Goal: Task Accomplishment & Management: Complete application form

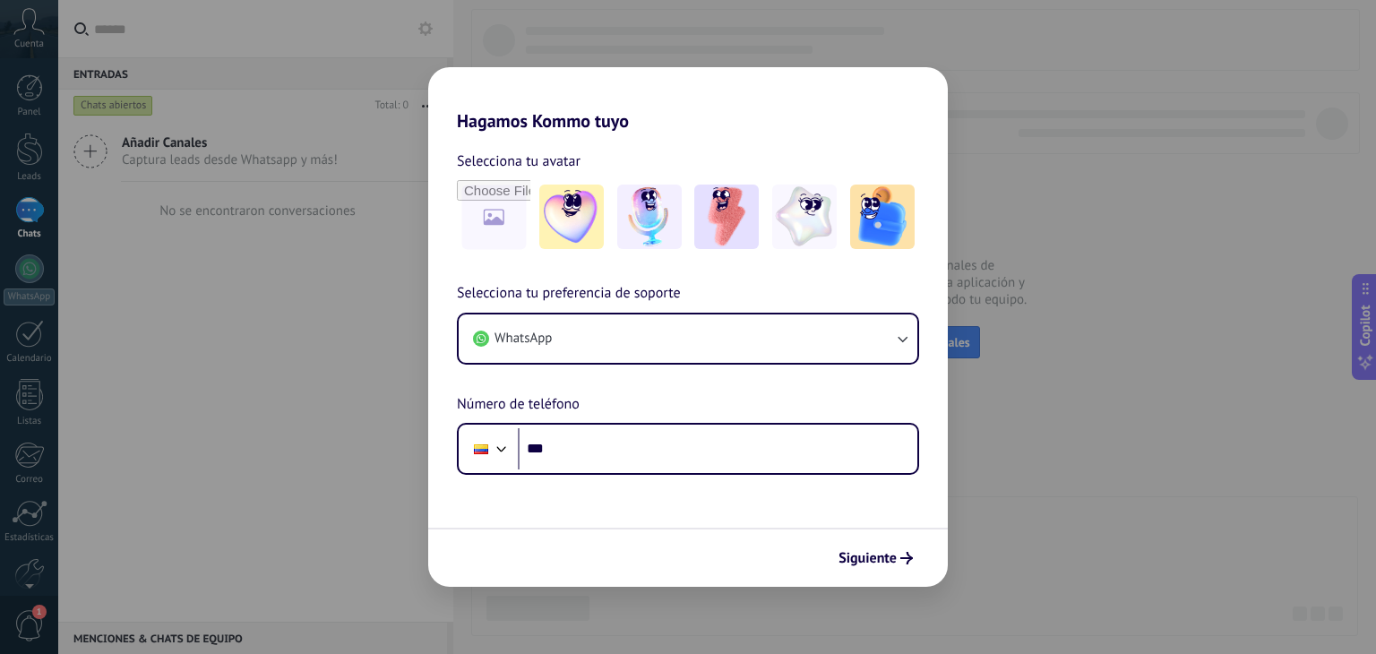
click at [18, 160] on div "Hagamos Kommo tuyo Selecciona tu avatar Selecciona tu preferencia de soporte Wh…" at bounding box center [688, 327] width 1376 height 654
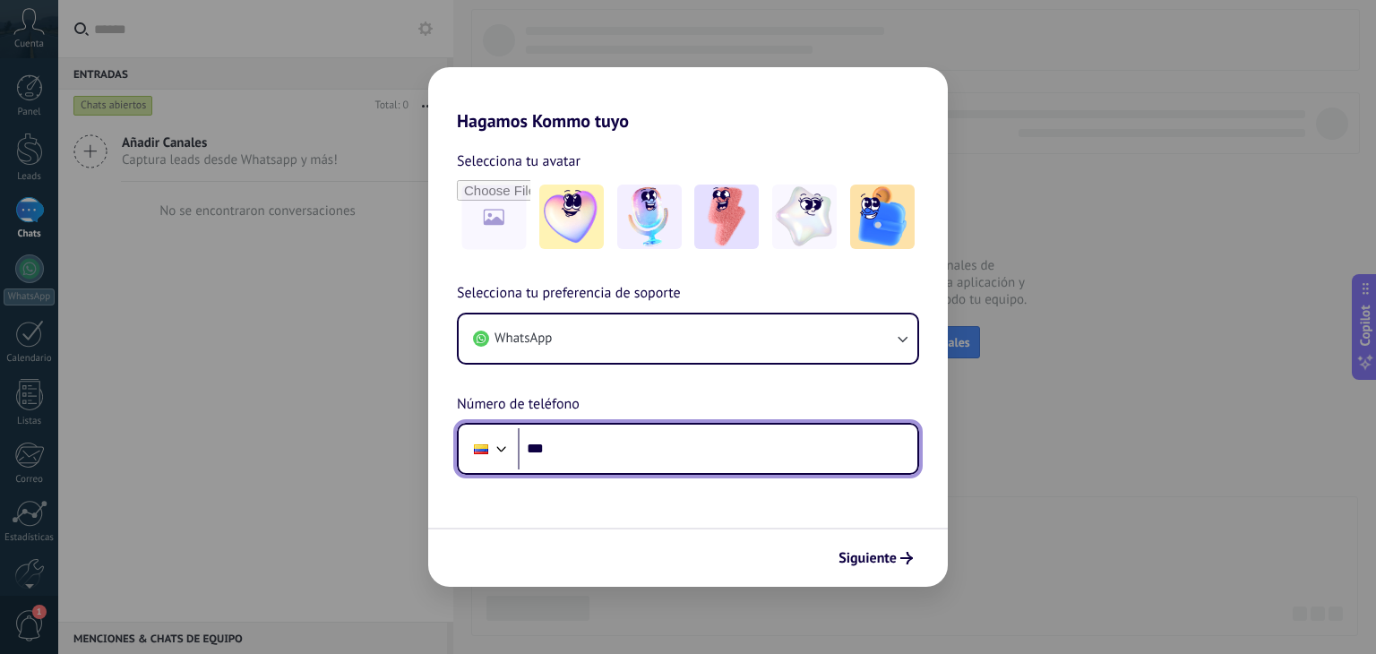
click at [657, 451] on input "***" at bounding box center [718, 448] width 400 height 41
type input "**********"
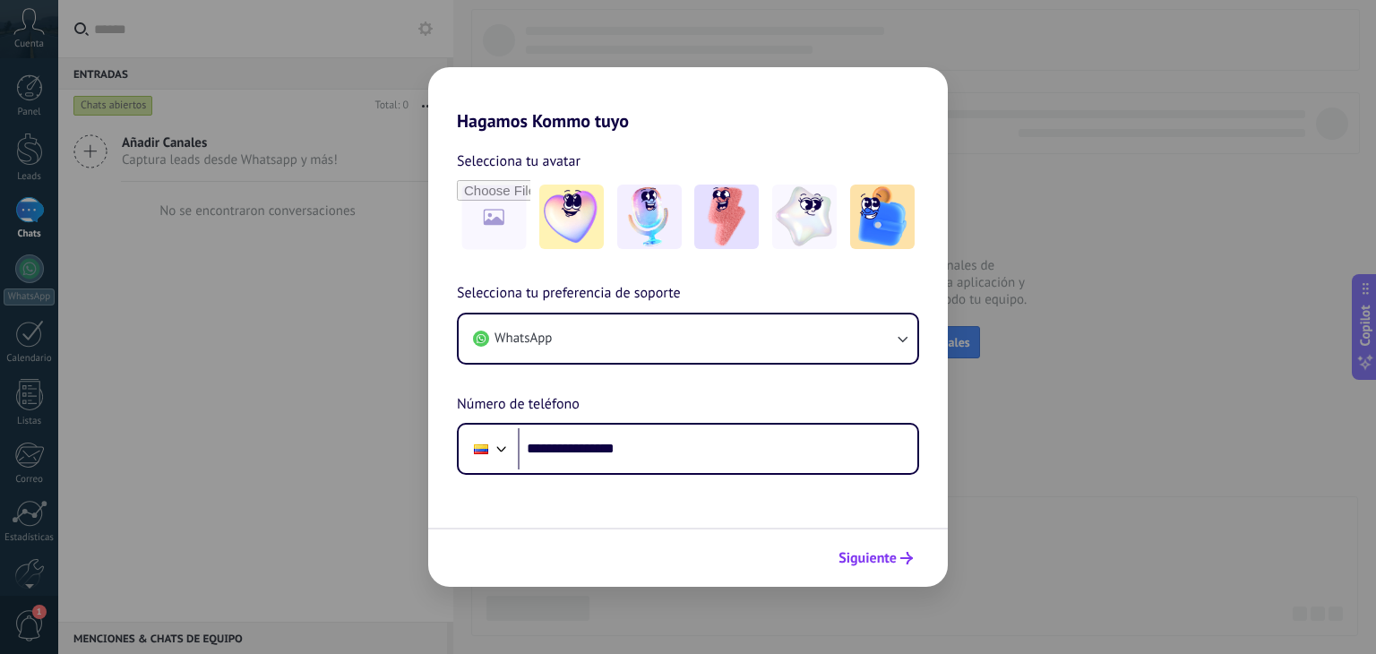
click at [865, 563] on span "Siguiente" at bounding box center [868, 558] width 58 height 13
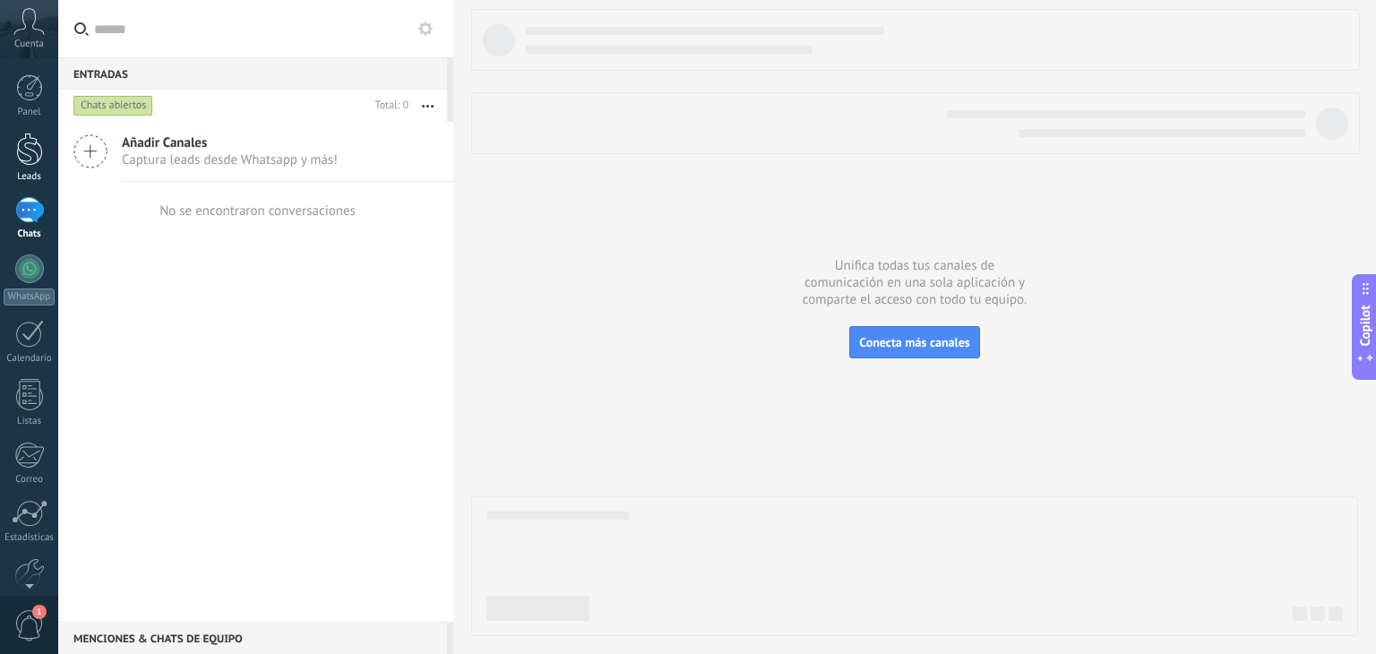
click at [29, 144] on div at bounding box center [29, 149] width 27 height 33
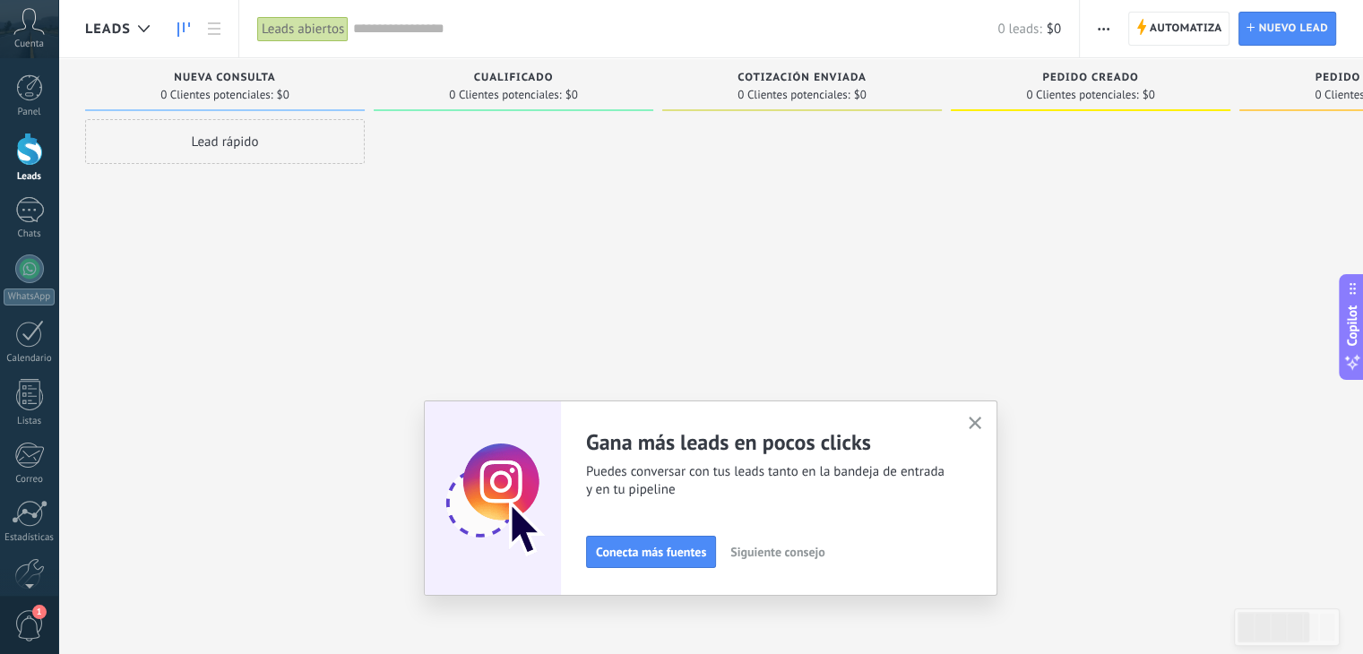
click at [814, 560] on button "Siguiente consejo" at bounding box center [777, 552] width 110 height 27
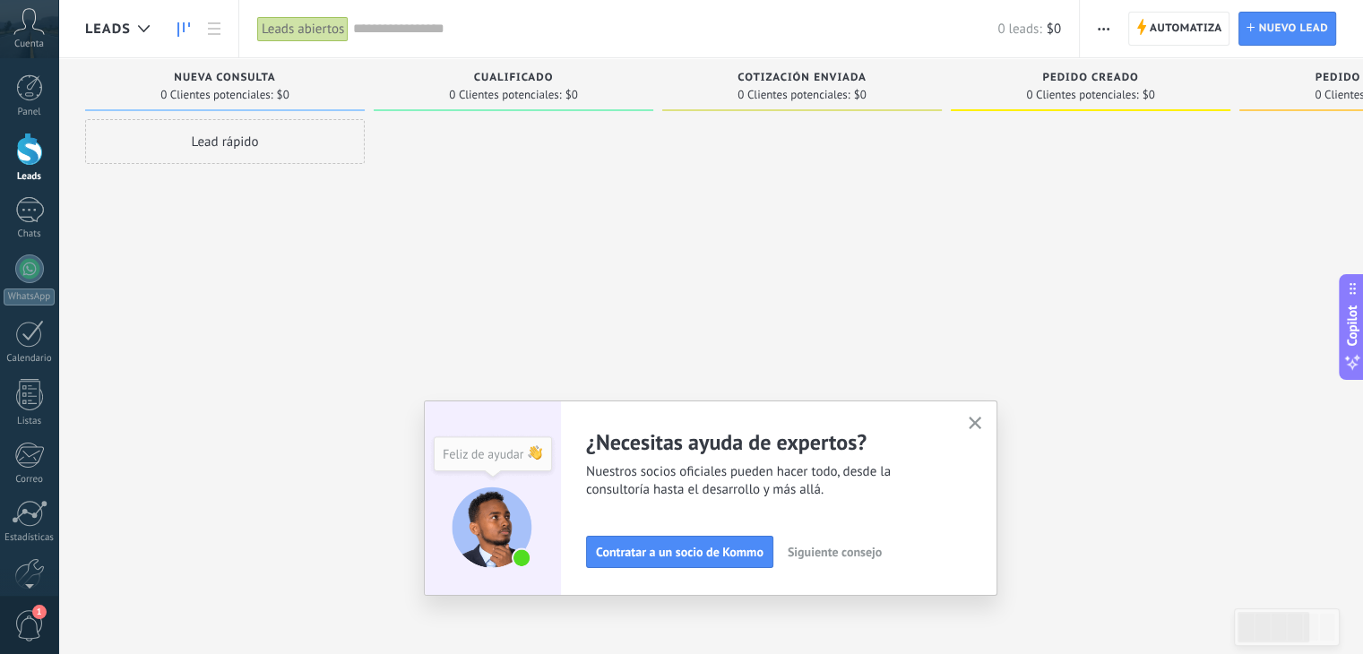
click at [814, 560] on button "Siguiente consejo" at bounding box center [835, 552] width 110 height 27
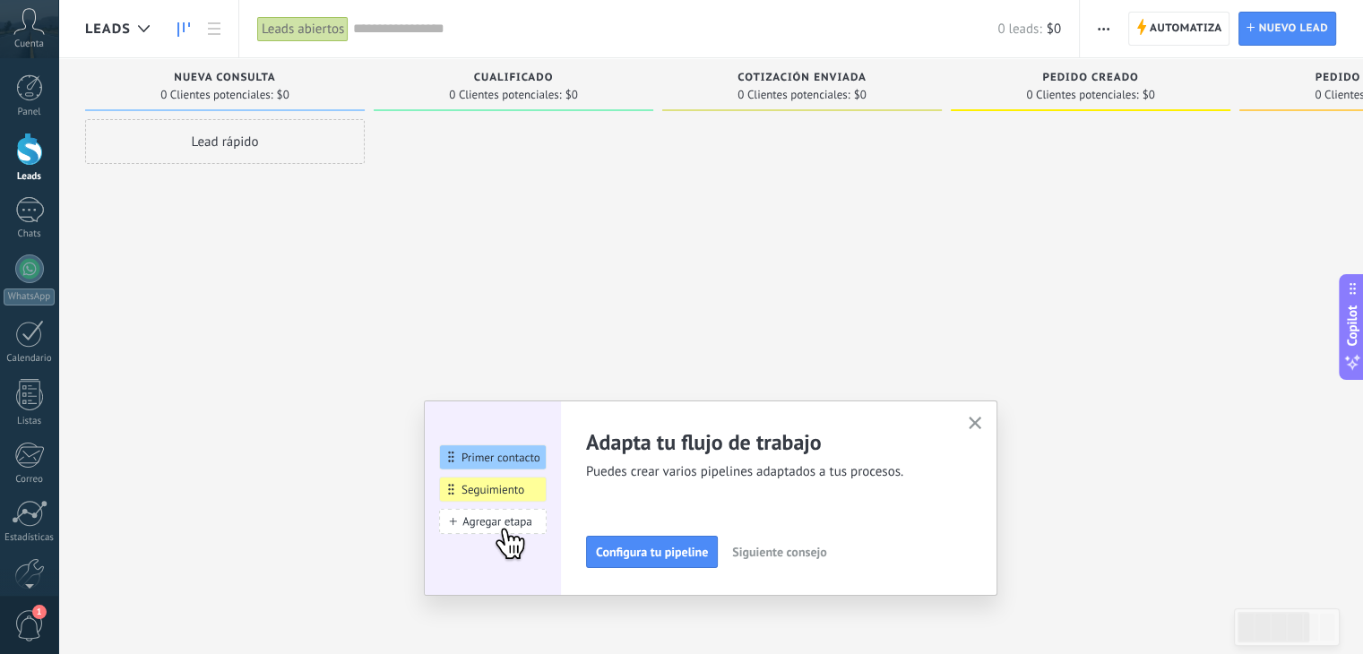
click at [814, 560] on button "Siguiente consejo" at bounding box center [779, 552] width 110 height 27
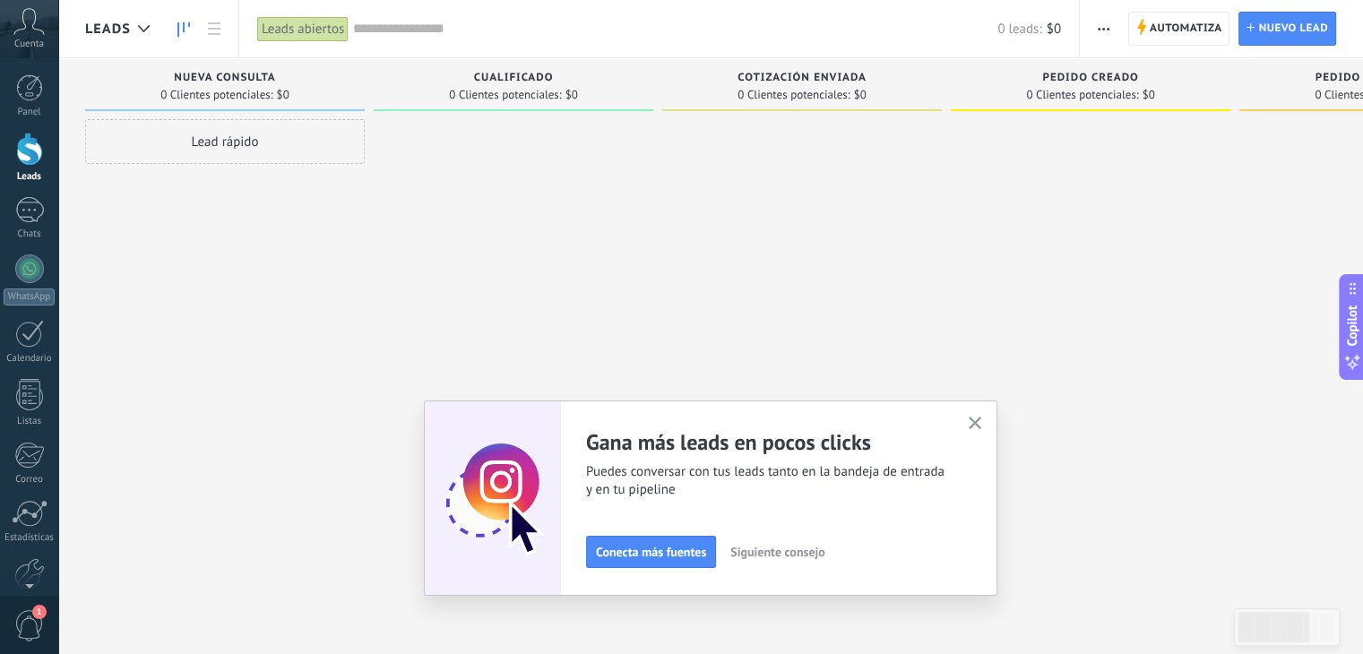
click at [814, 560] on button "Siguiente consejo" at bounding box center [777, 552] width 110 height 27
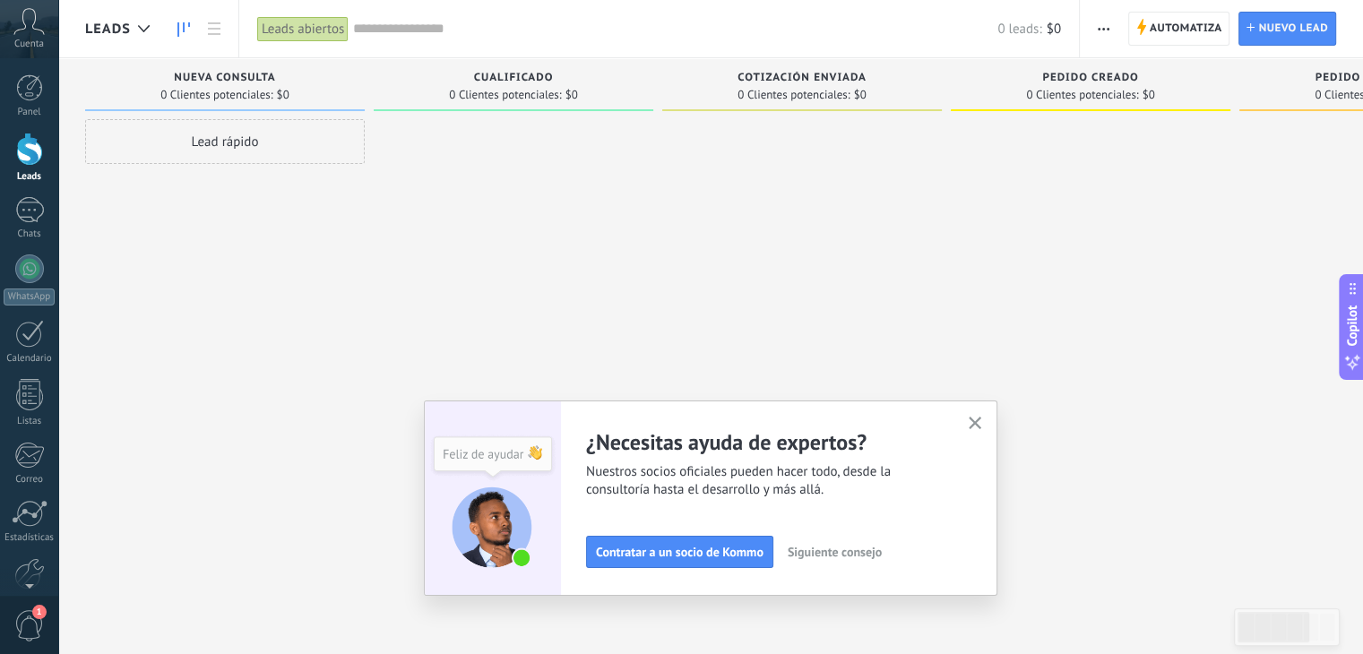
click at [814, 560] on button "Siguiente consejo" at bounding box center [835, 552] width 110 height 27
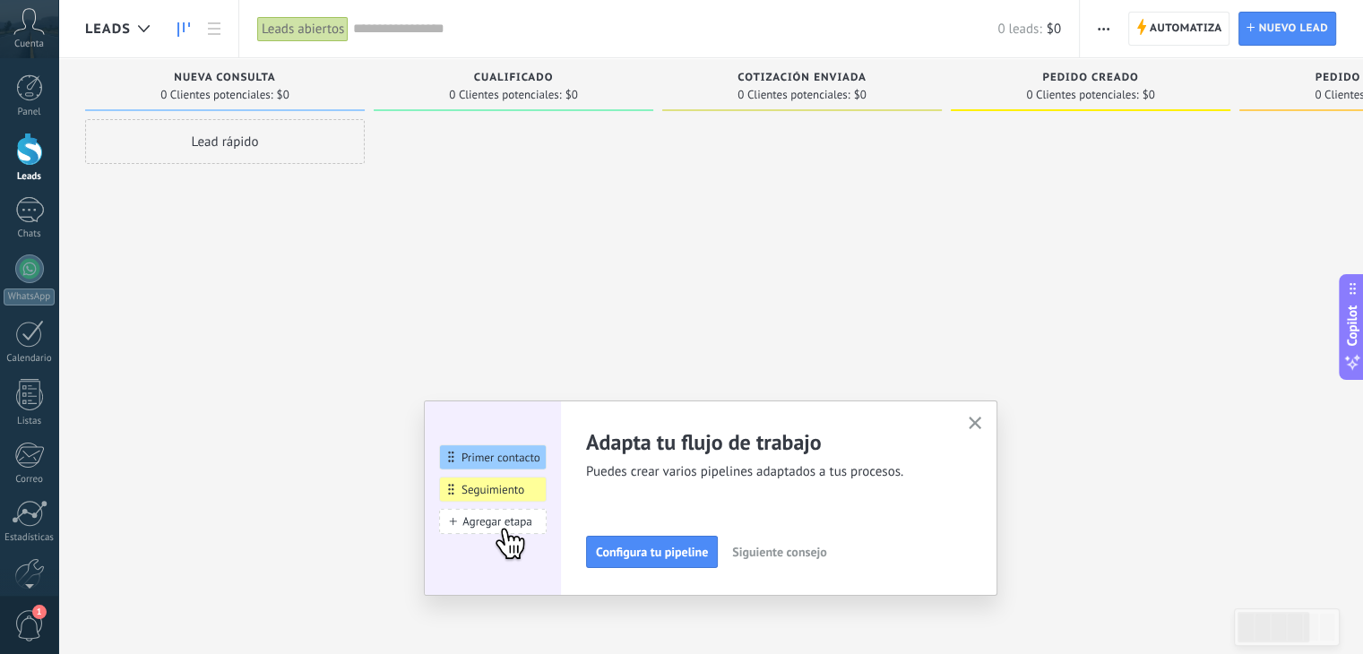
click at [814, 560] on button "Siguiente consejo" at bounding box center [779, 552] width 110 height 27
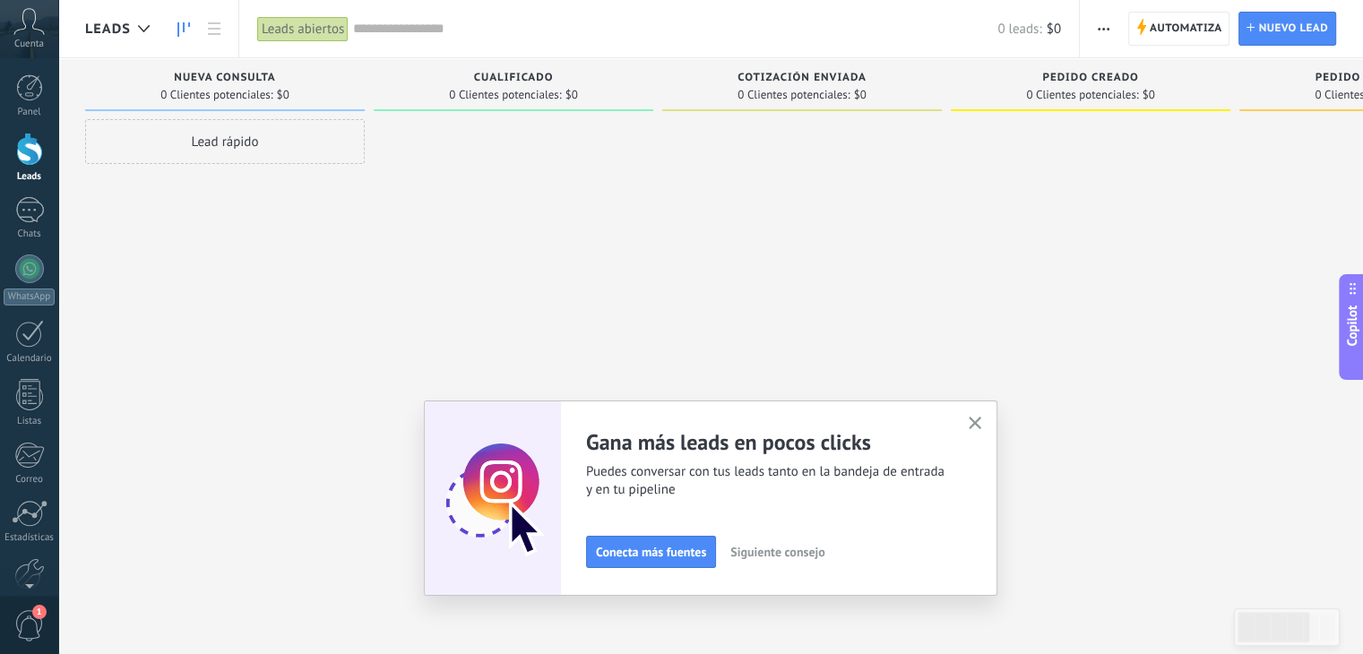
click at [814, 560] on button "Siguiente consejo" at bounding box center [777, 552] width 110 height 27
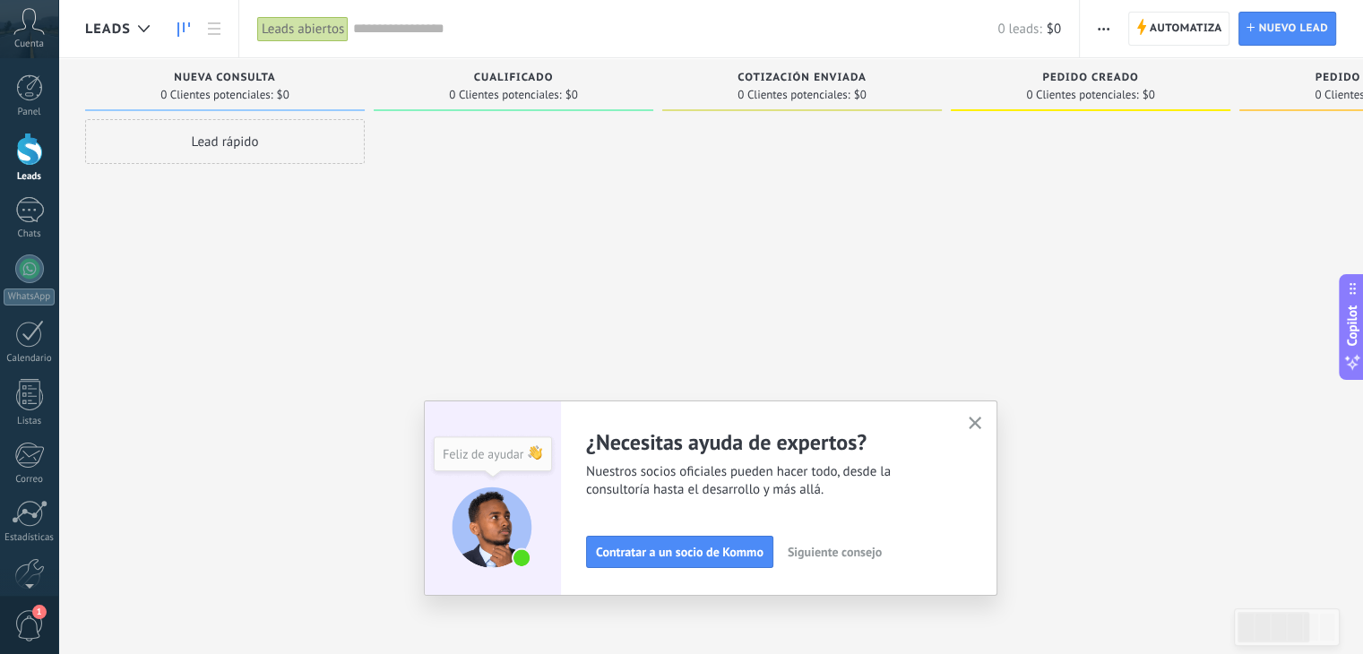
click at [814, 560] on button "Siguiente consejo" at bounding box center [835, 552] width 110 height 27
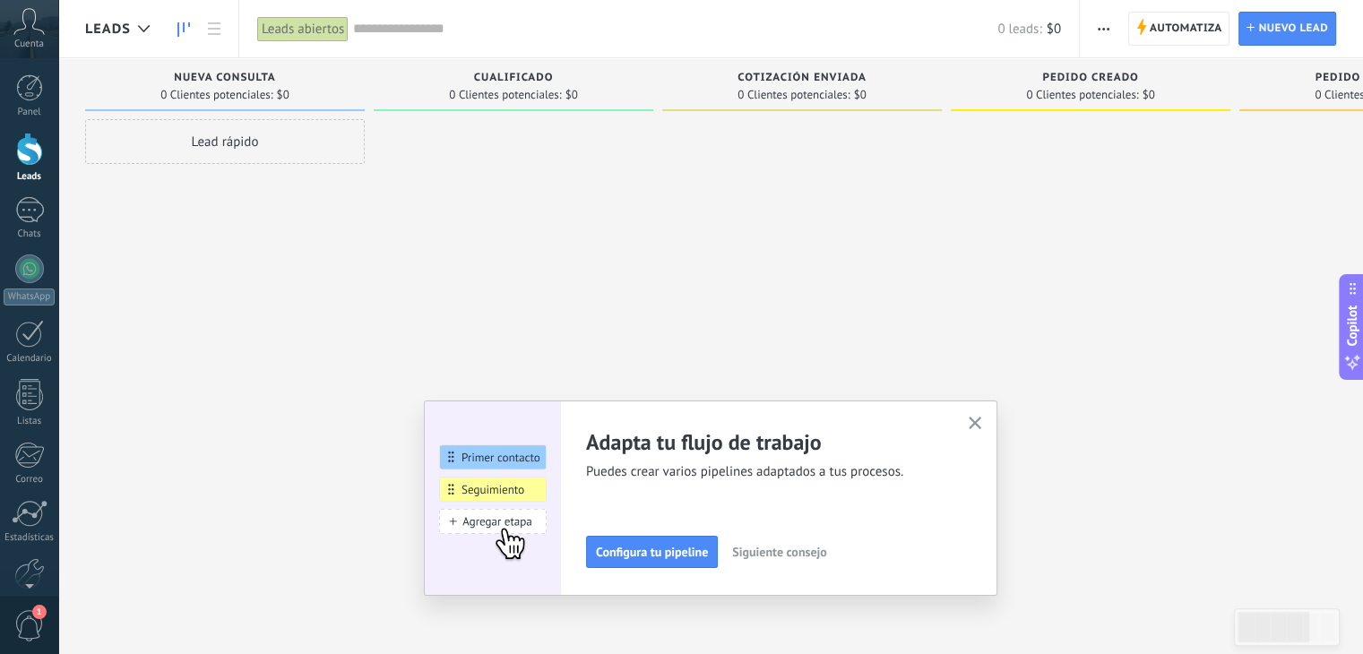
click at [814, 560] on button "Siguiente consejo" at bounding box center [779, 552] width 110 height 27
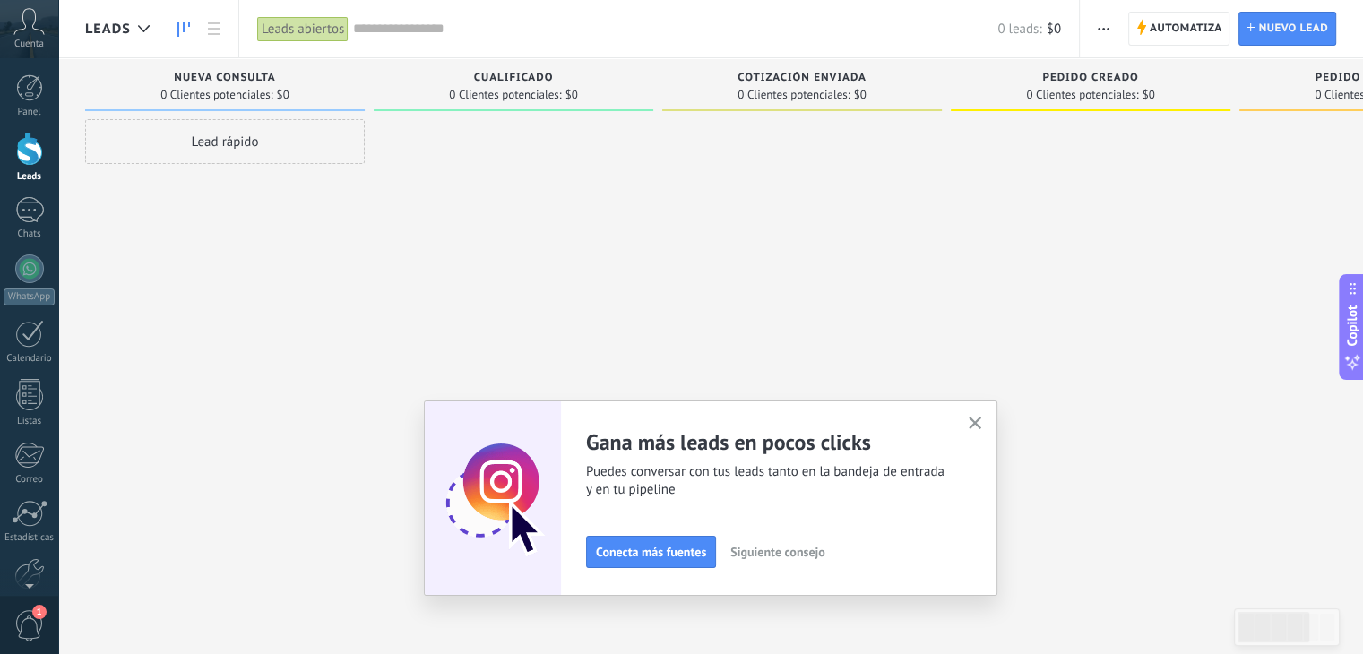
click at [814, 560] on button "Siguiente consejo" at bounding box center [777, 552] width 110 height 27
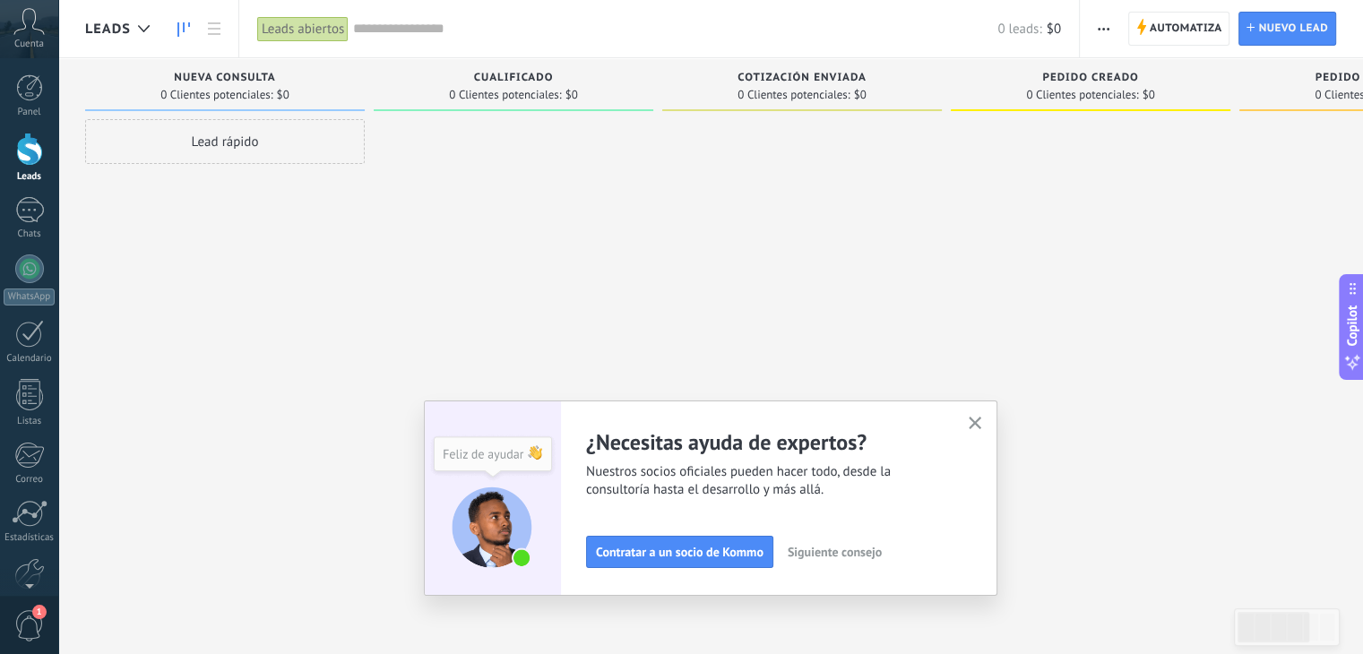
click at [814, 560] on button "Siguiente consejo" at bounding box center [835, 552] width 110 height 27
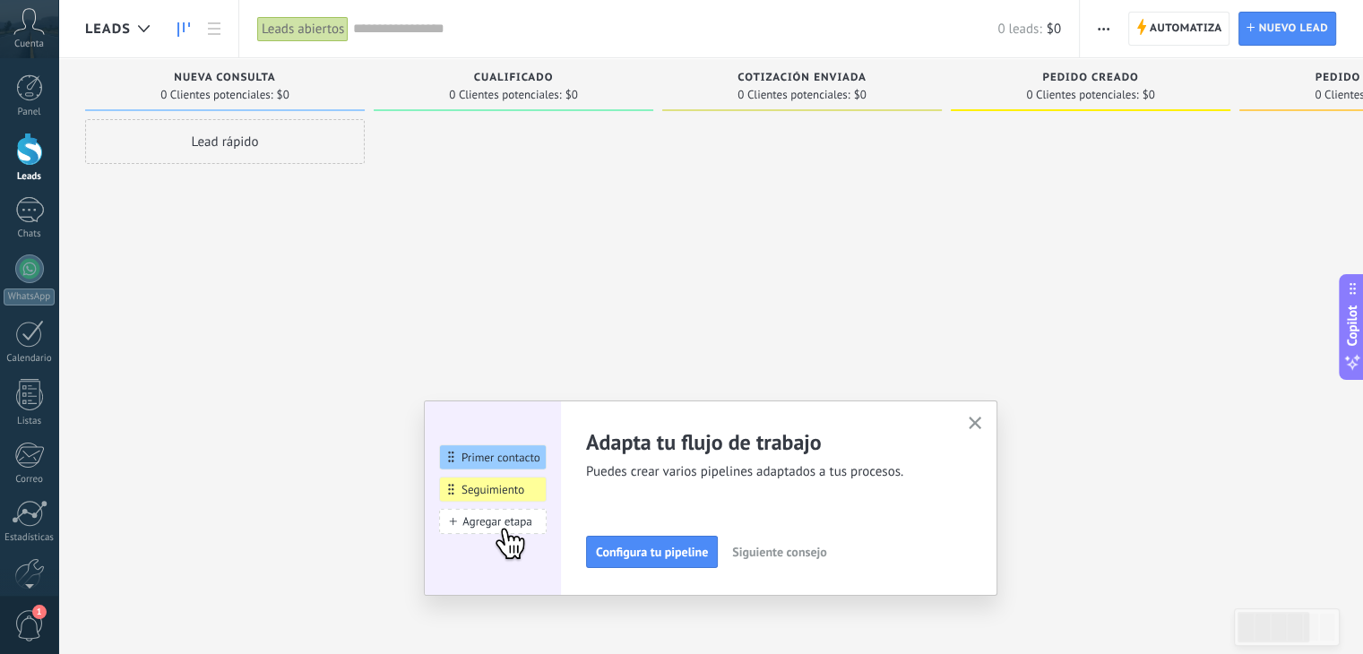
click at [814, 560] on button "Siguiente consejo" at bounding box center [779, 552] width 110 height 27
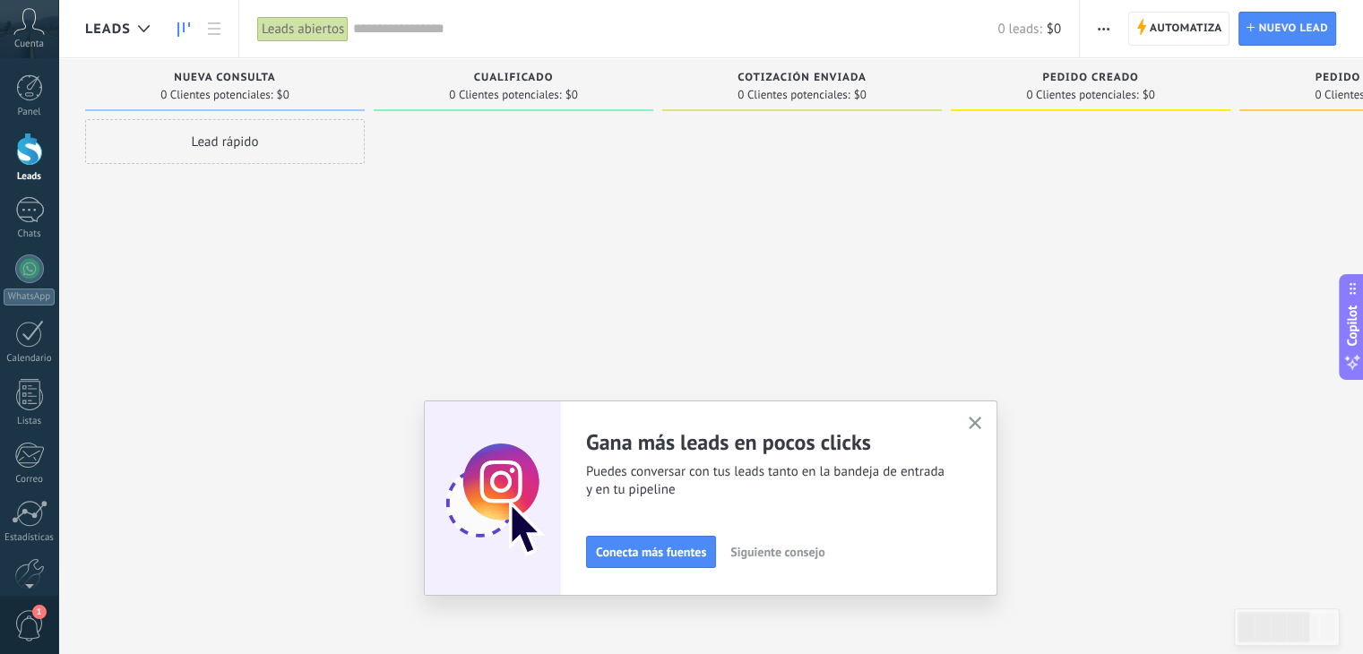
click at [814, 560] on button "Siguiente consejo" at bounding box center [777, 552] width 110 height 27
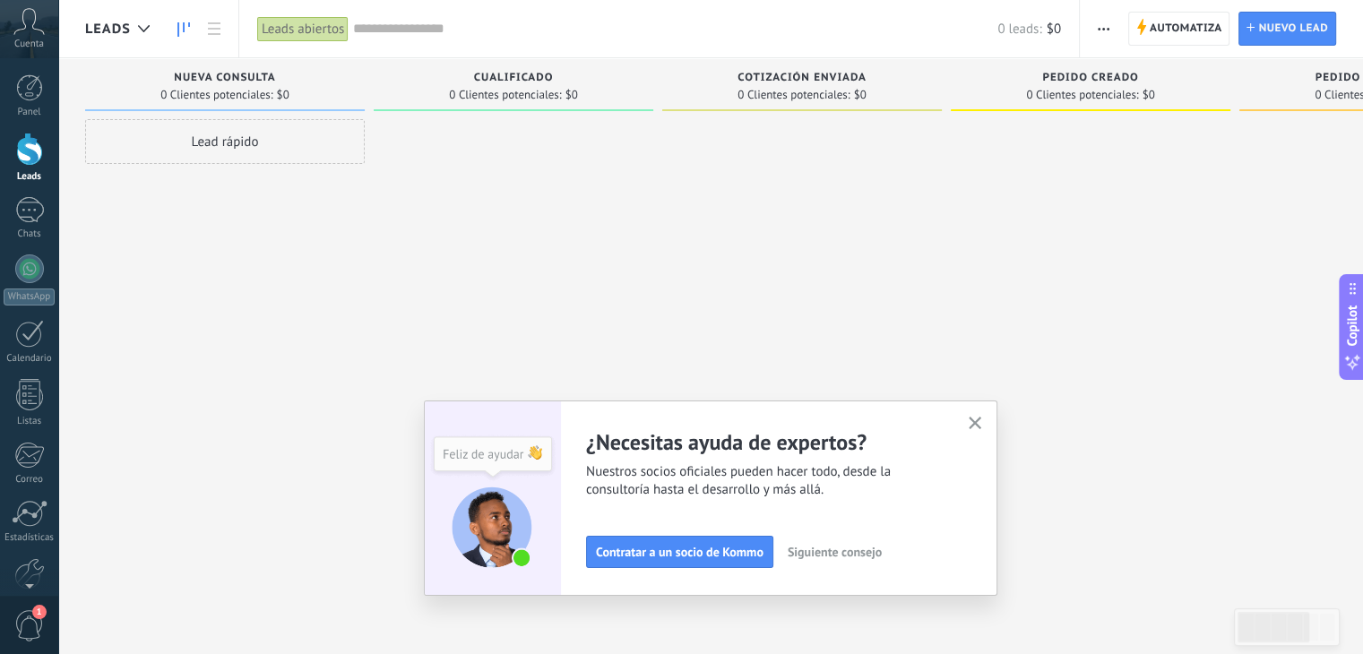
click at [814, 560] on button "Siguiente consejo" at bounding box center [835, 552] width 110 height 27
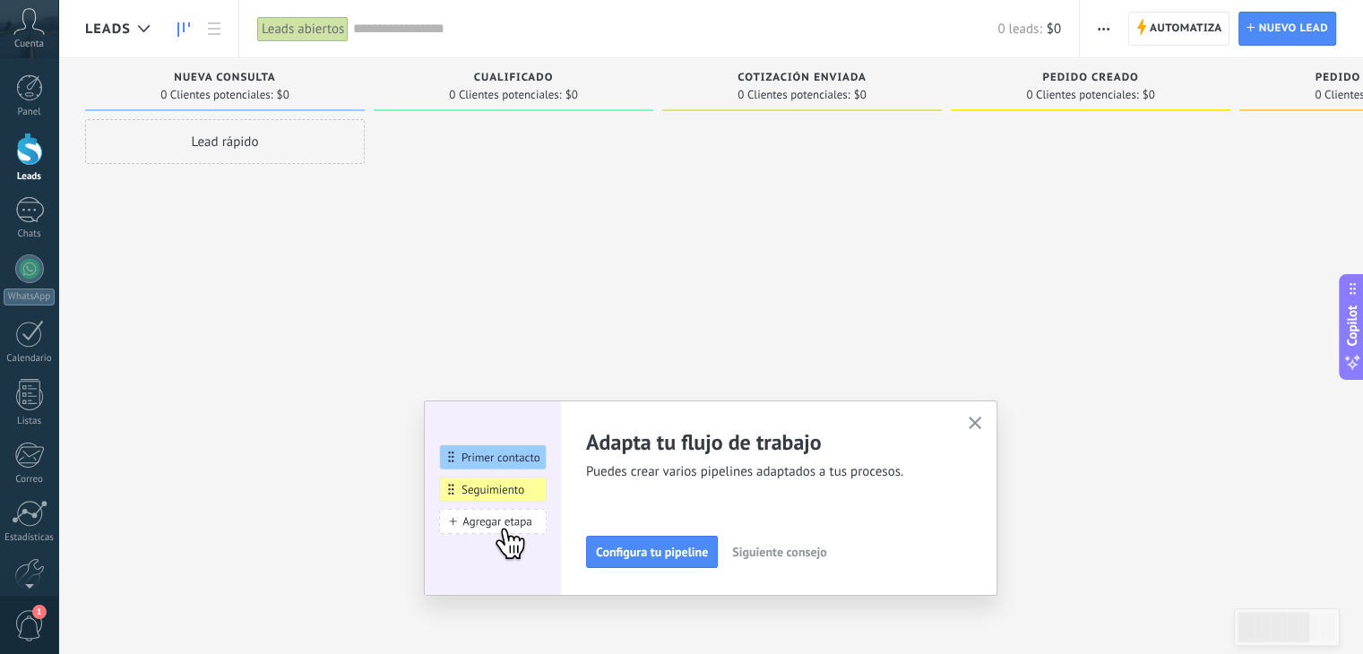
click at [814, 560] on button "Siguiente consejo" at bounding box center [779, 552] width 110 height 27
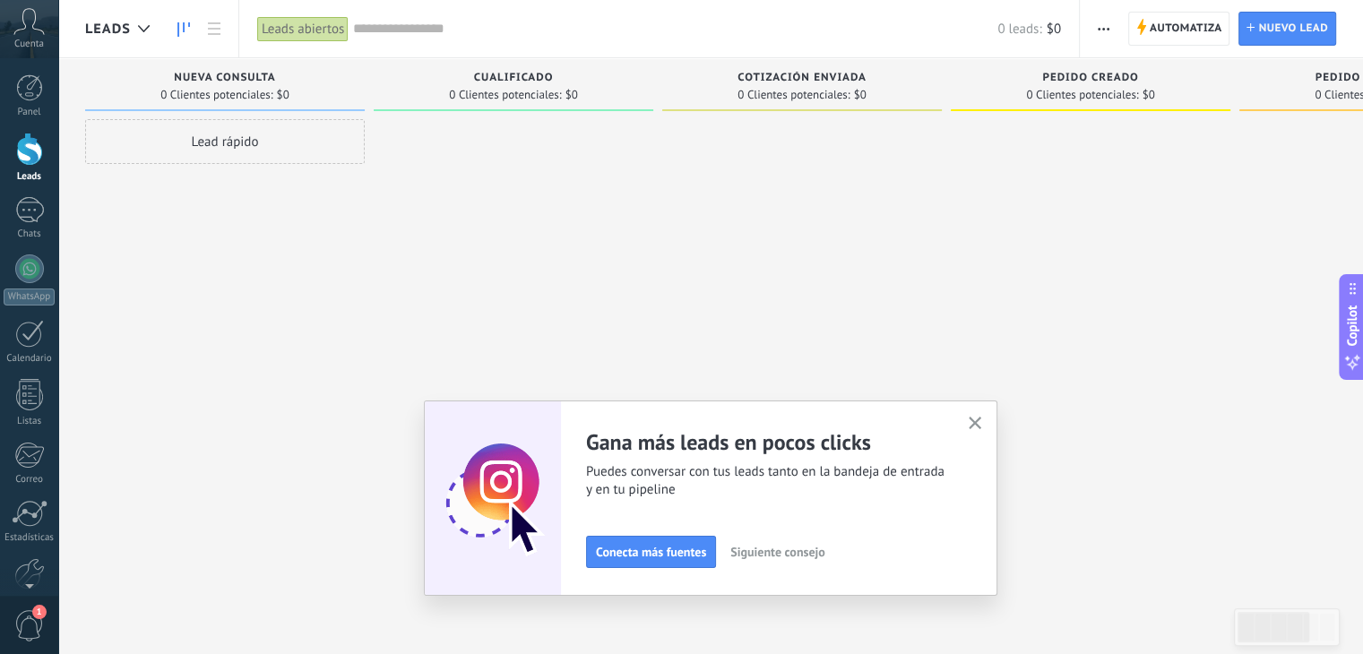
click at [814, 560] on button "Siguiente consejo" at bounding box center [777, 552] width 110 height 27
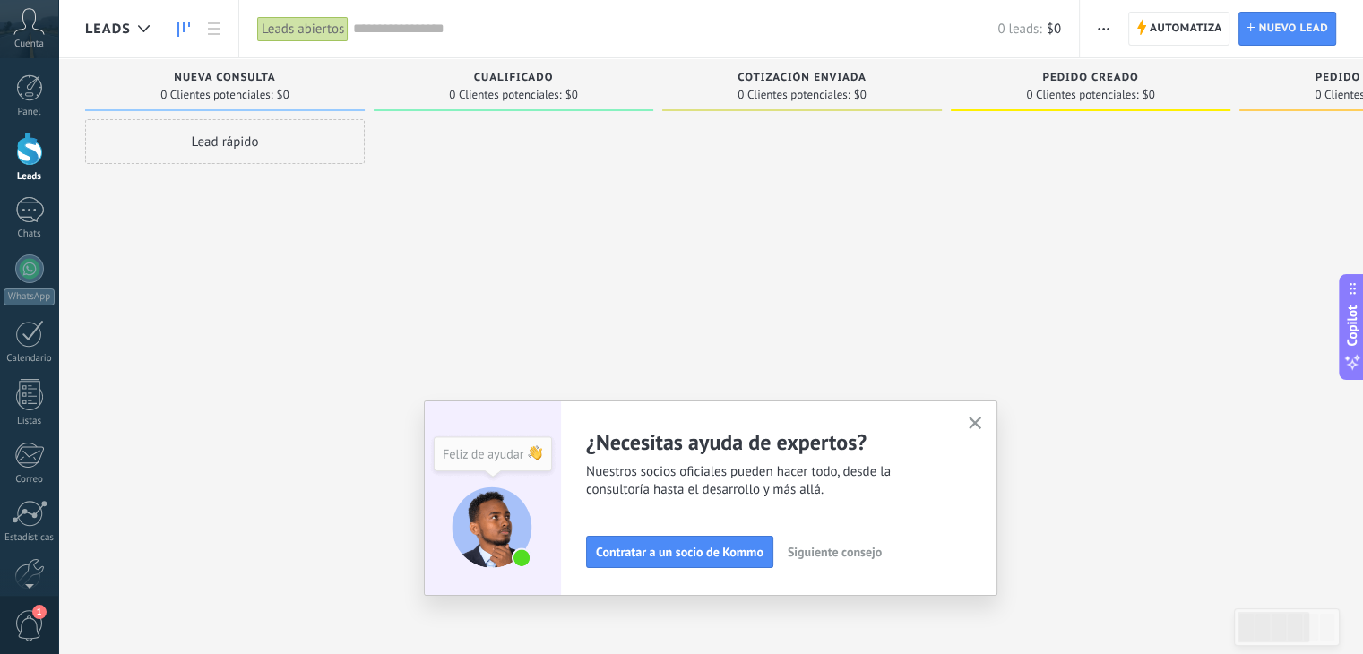
click at [814, 560] on button "Siguiente consejo" at bounding box center [835, 552] width 110 height 27
click at [67, 560] on button "Siguiente consejo" at bounding box center [12, 552] width 110 height 27
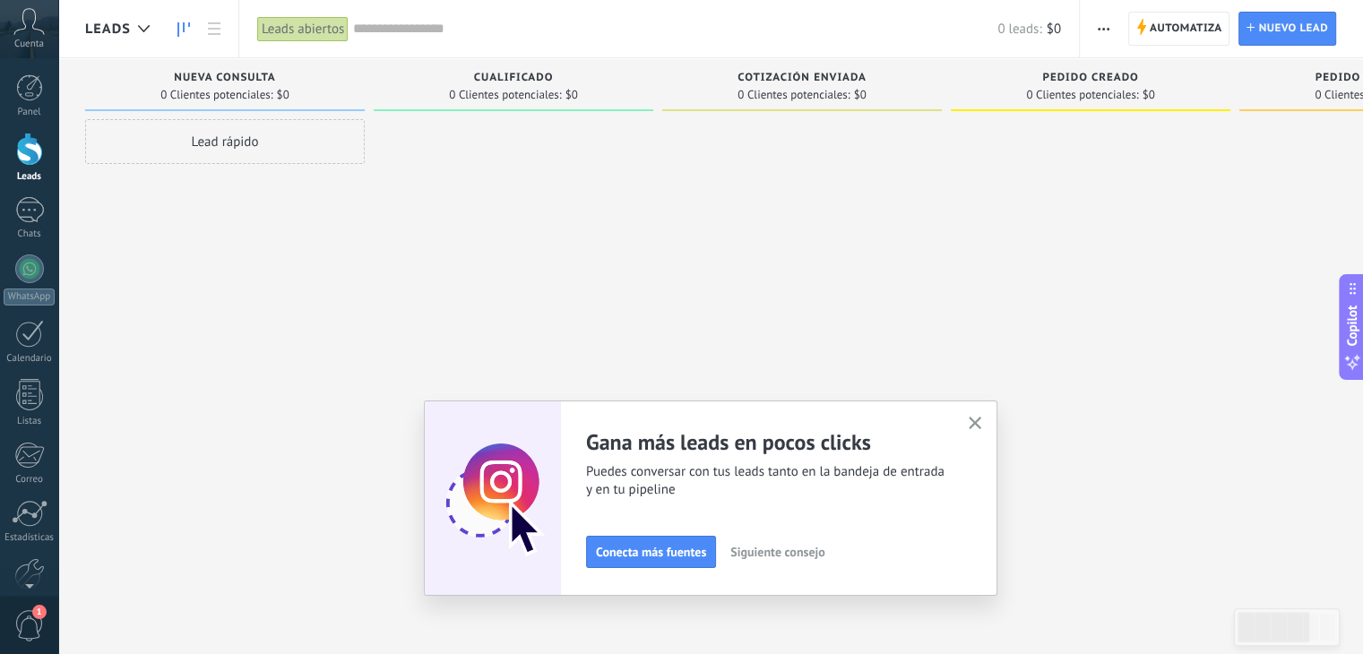
click at [814, 560] on button "Siguiente consejo" at bounding box center [777, 552] width 110 height 27
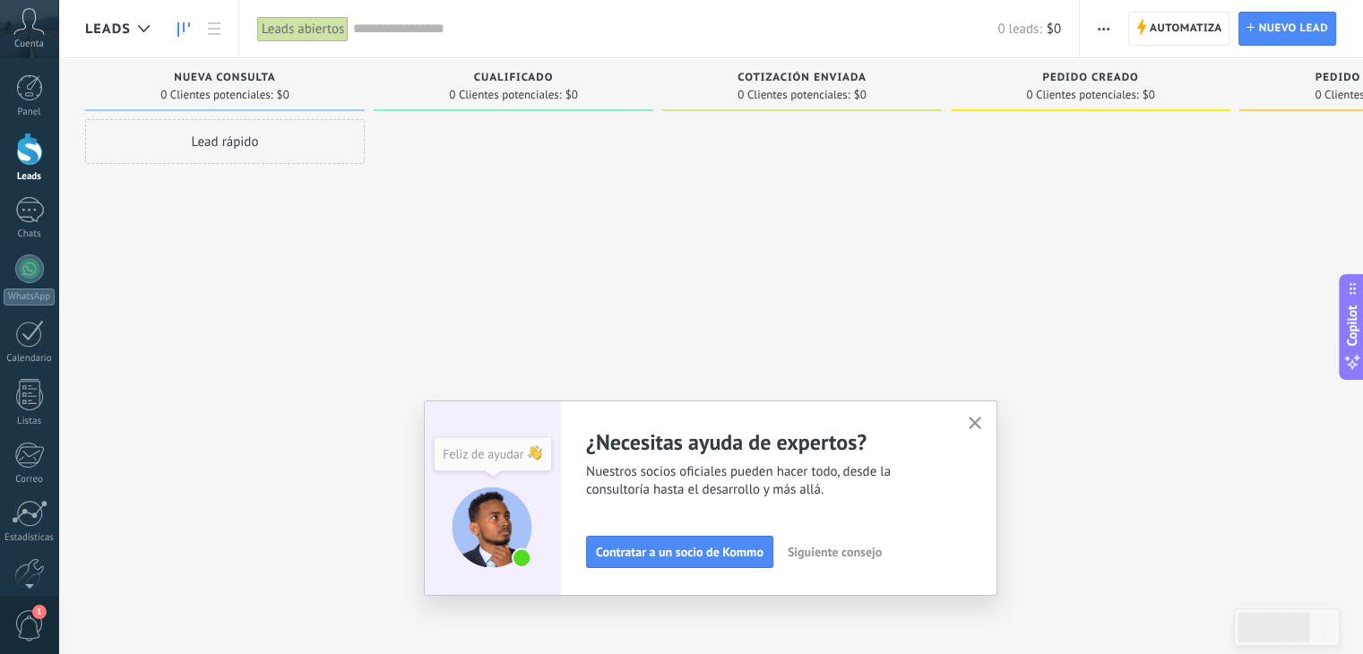
click at [814, 560] on button "Siguiente consejo" at bounding box center [835, 552] width 110 height 27
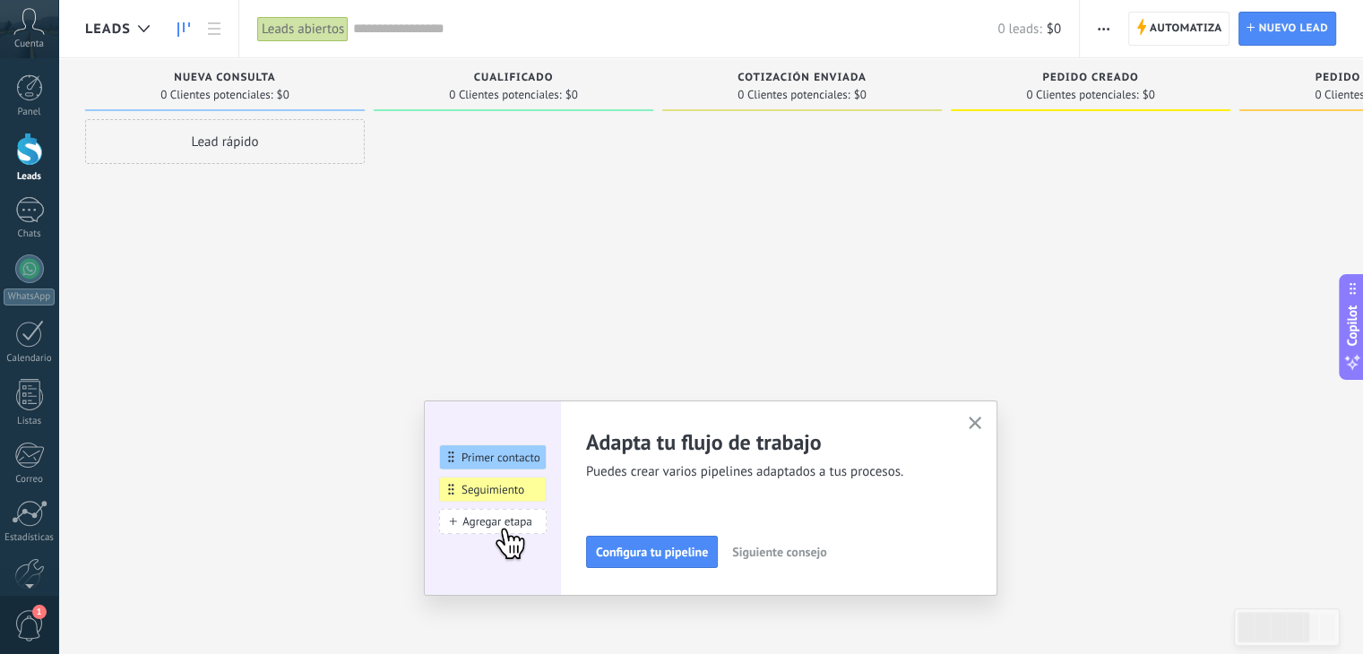
click at [814, 560] on button "Siguiente consejo" at bounding box center [779, 552] width 110 height 27
click at [65, 560] on button "Siguiente consejo" at bounding box center [10, 552] width 110 height 27
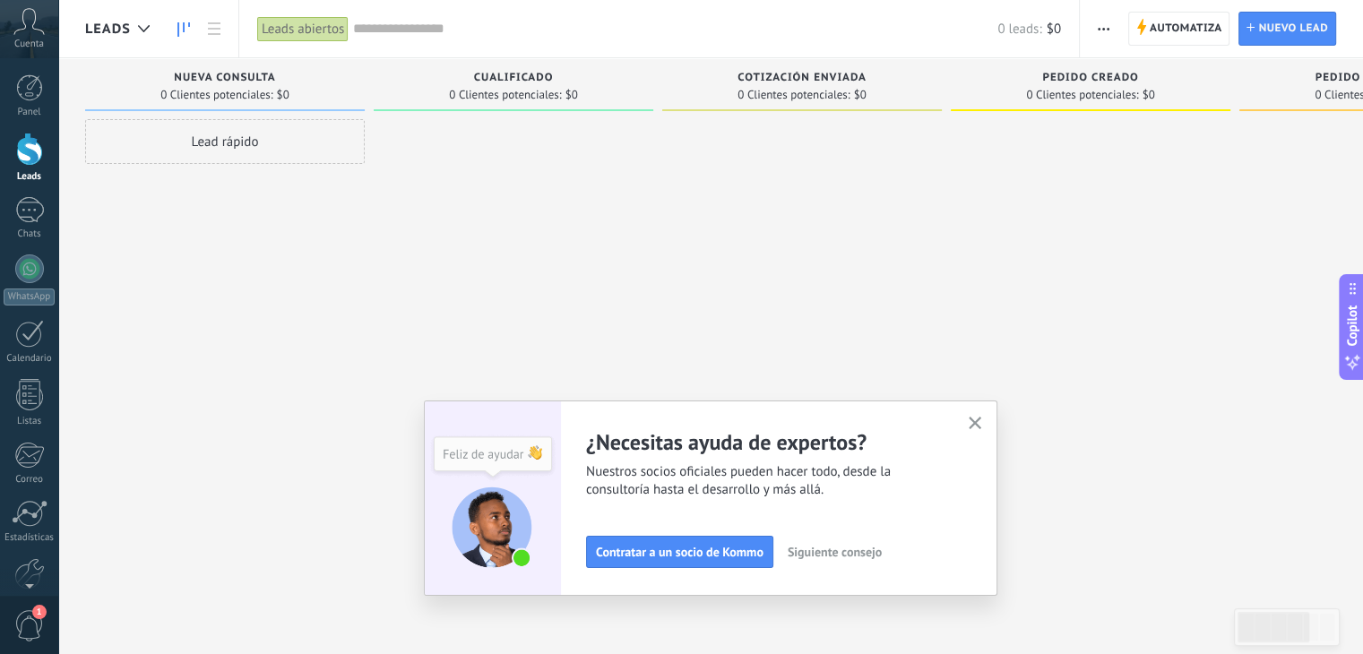
click at [814, 560] on button "Siguiente consejo" at bounding box center [835, 552] width 110 height 27
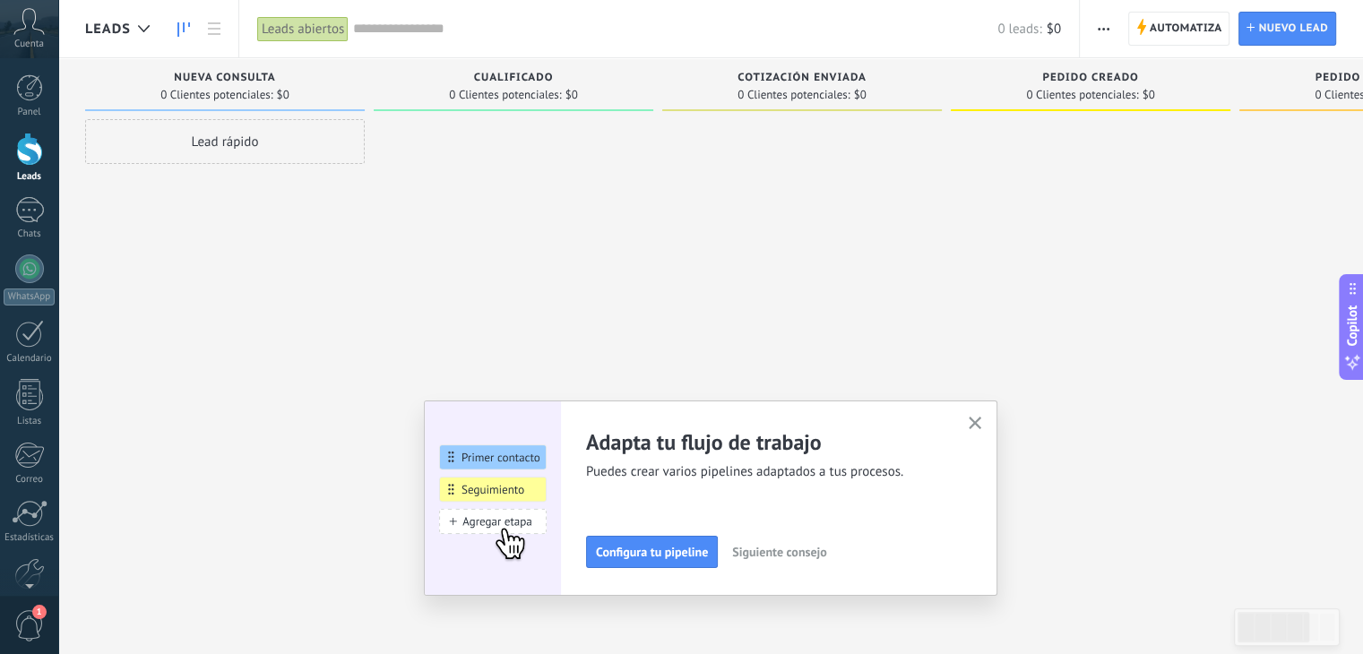
click at [814, 560] on button "Siguiente consejo" at bounding box center [779, 552] width 110 height 27
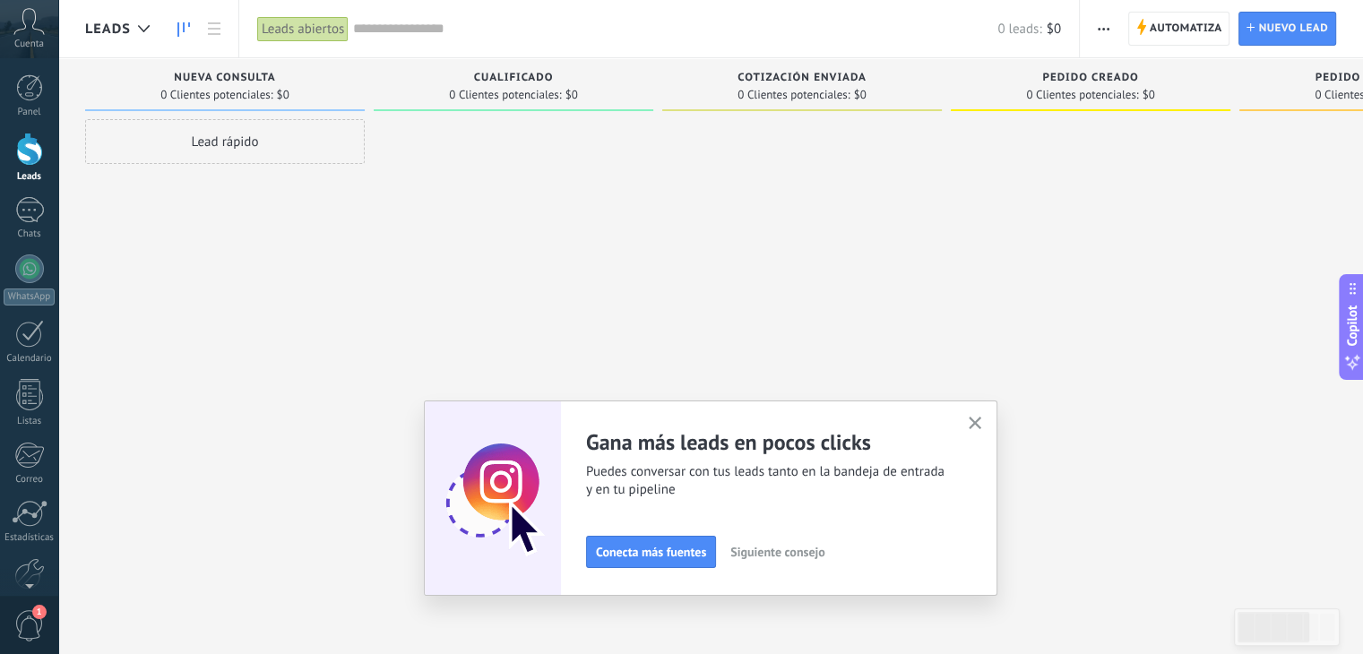
click at [814, 560] on button "Siguiente consejo" at bounding box center [777, 552] width 110 height 27
click at [506, 560] on button "Siguiente consejo" at bounding box center [451, 552] width 110 height 27
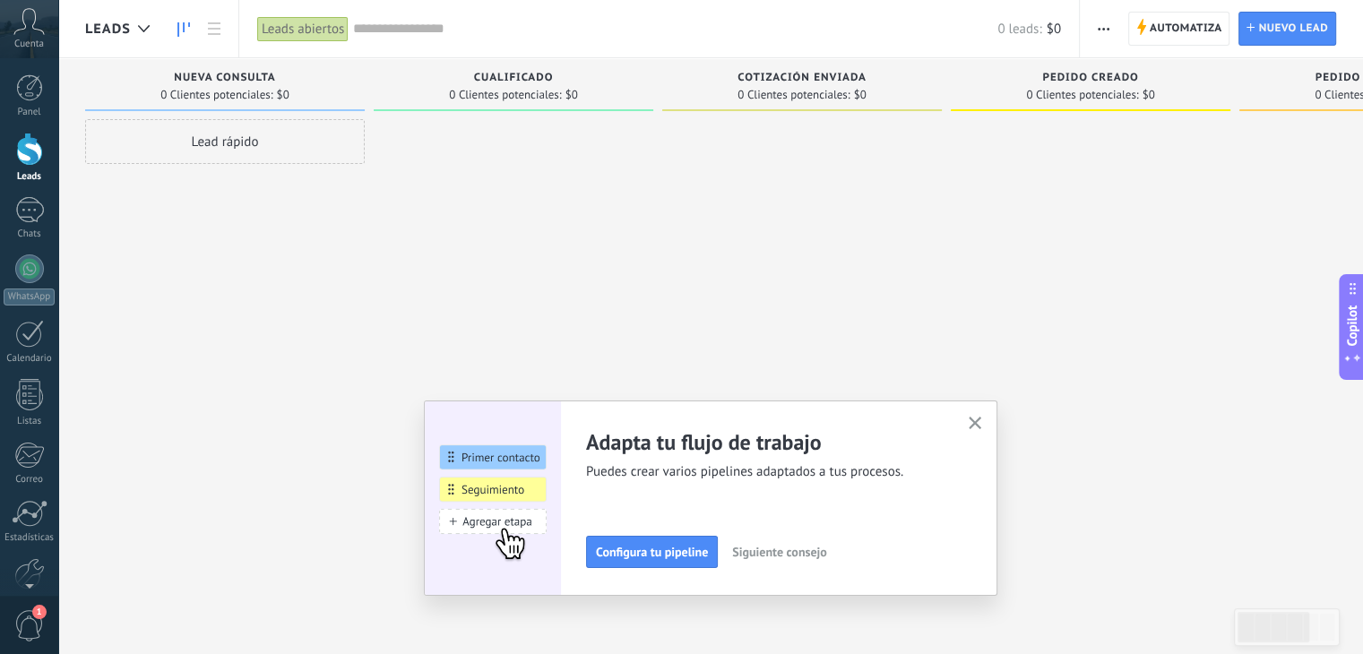
click at [979, 427] on icon "button" at bounding box center [975, 423] width 13 height 13
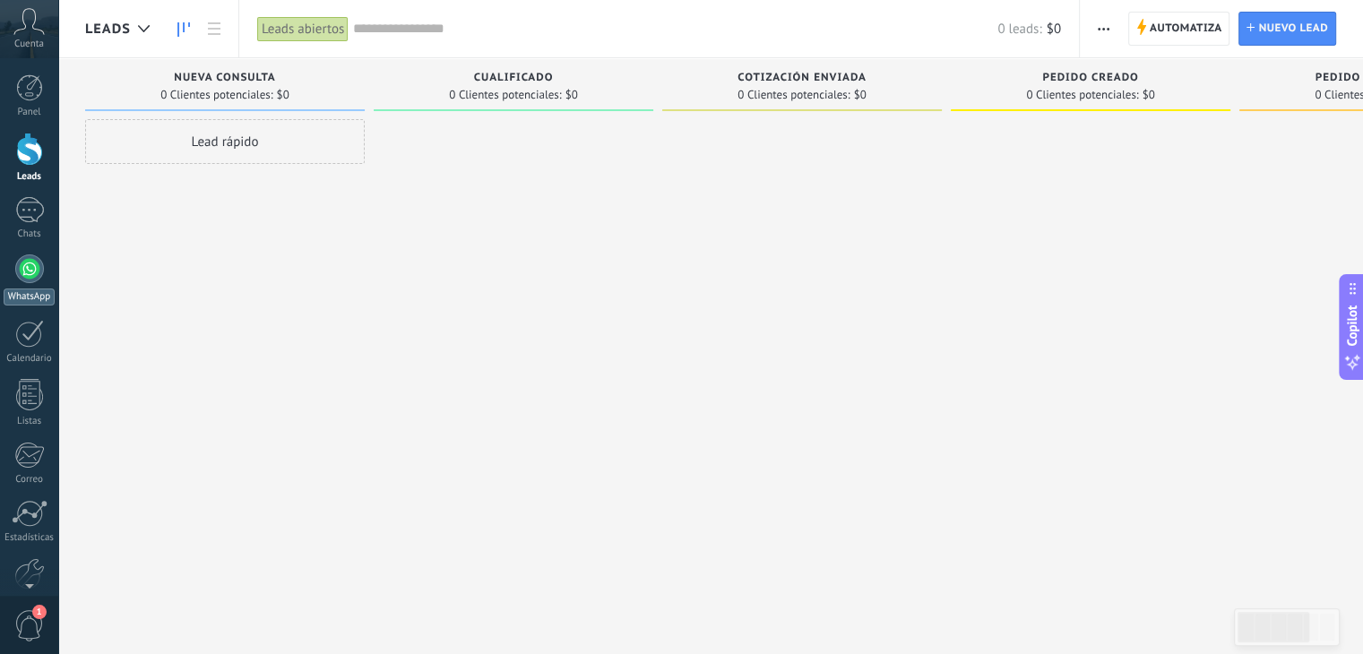
click at [23, 276] on div at bounding box center [29, 268] width 29 height 29
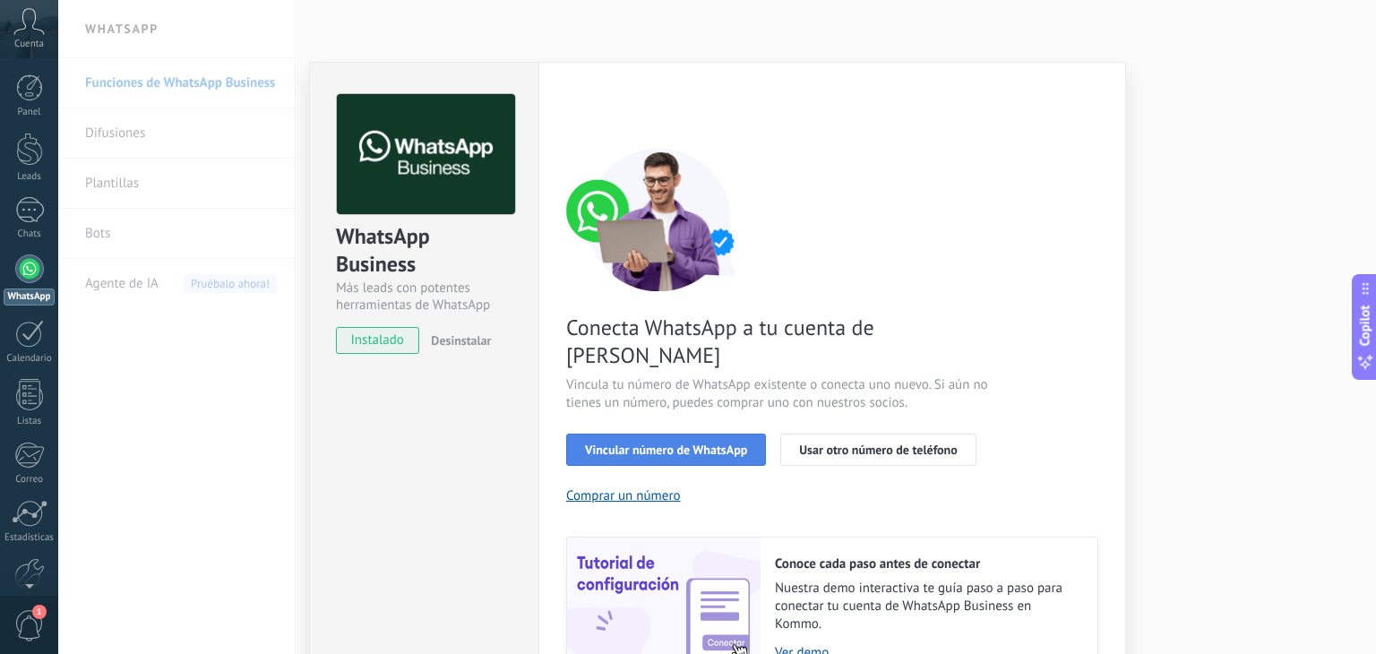
click at [664, 444] on span "Vincular número de WhatsApp" at bounding box center [666, 450] width 162 height 13
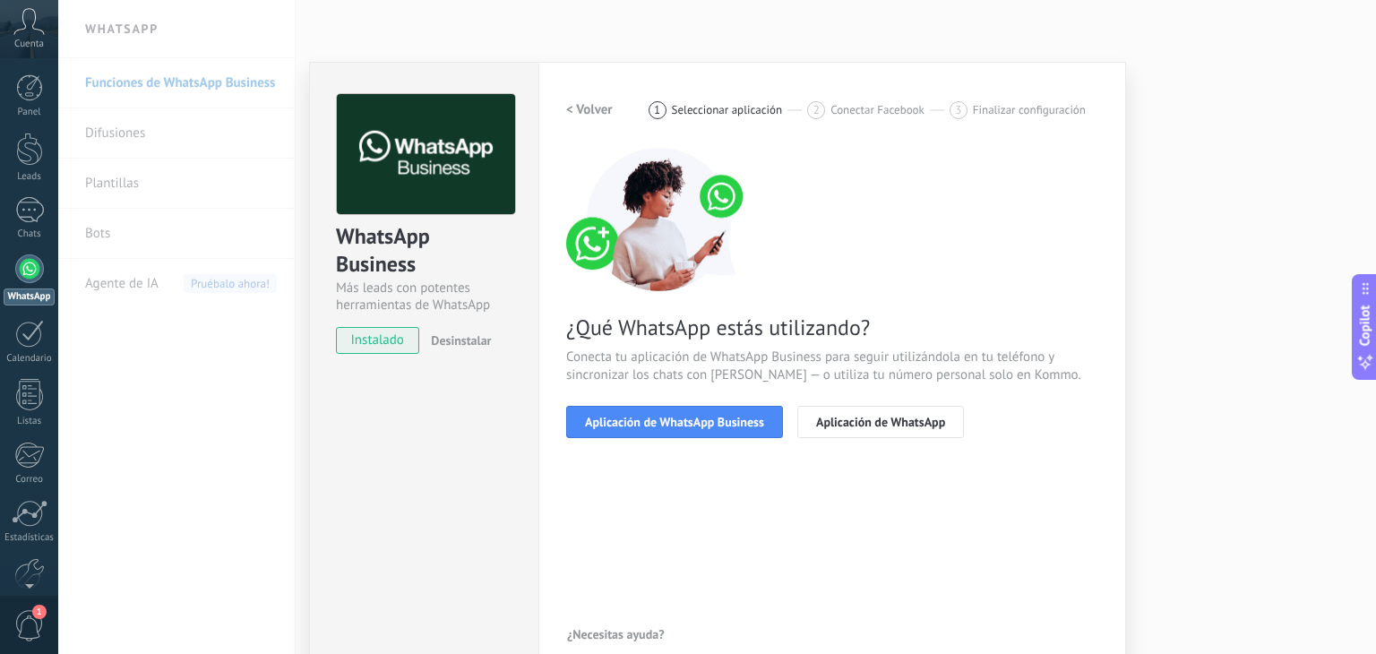
click at [664, 424] on span "Aplicación de WhatsApp Business" at bounding box center [674, 422] width 179 height 13
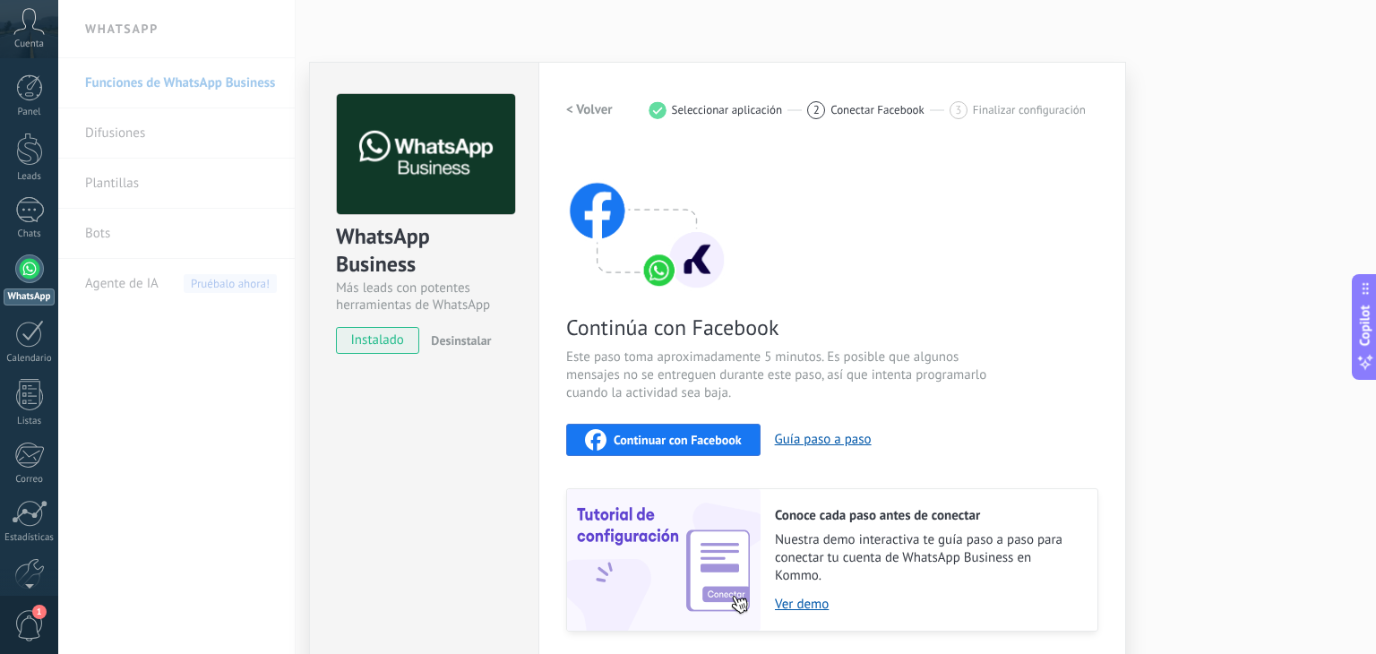
click at [636, 442] on span "Continuar con Facebook" at bounding box center [678, 440] width 128 height 13
click at [249, 280] on div "WhatsApp Business Más leads con potentes herramientas de WhatsApp instalado Des…" at bounding box center [717, 327] width 1318 height 654
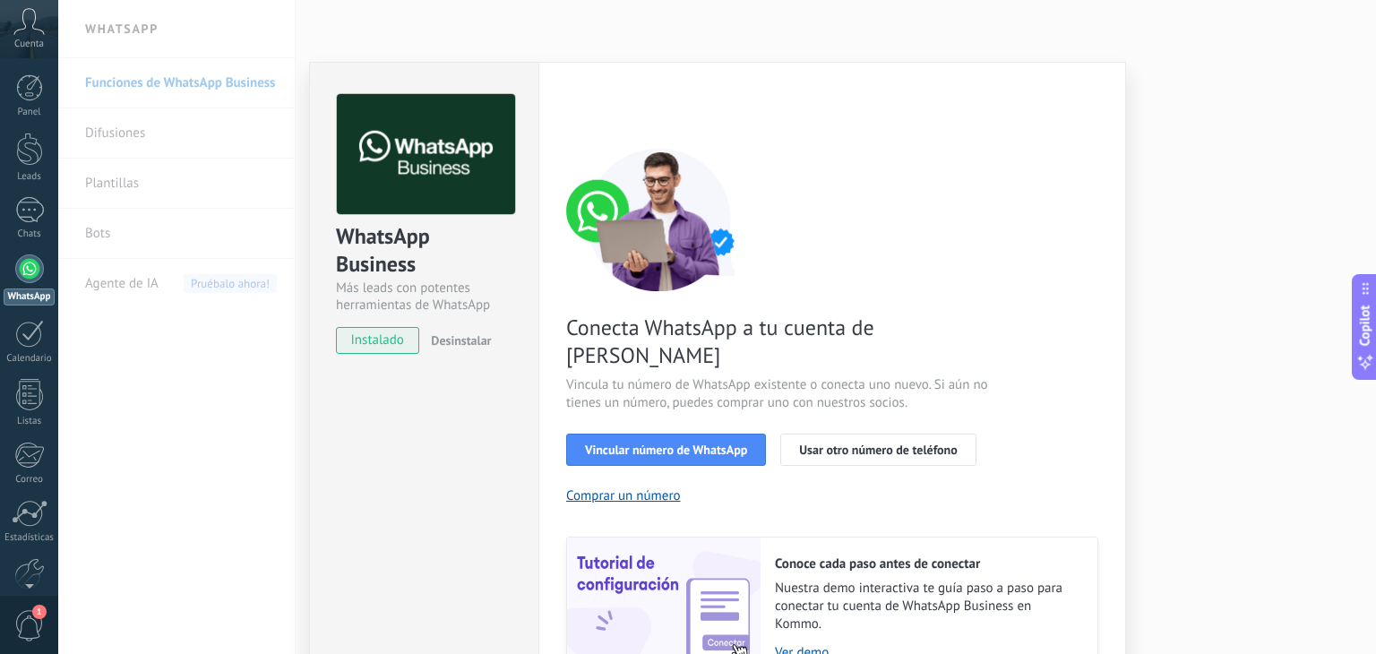
click at [19, 48] on span "Cuenta" at bounding box center [29, 45] width 30 height 12
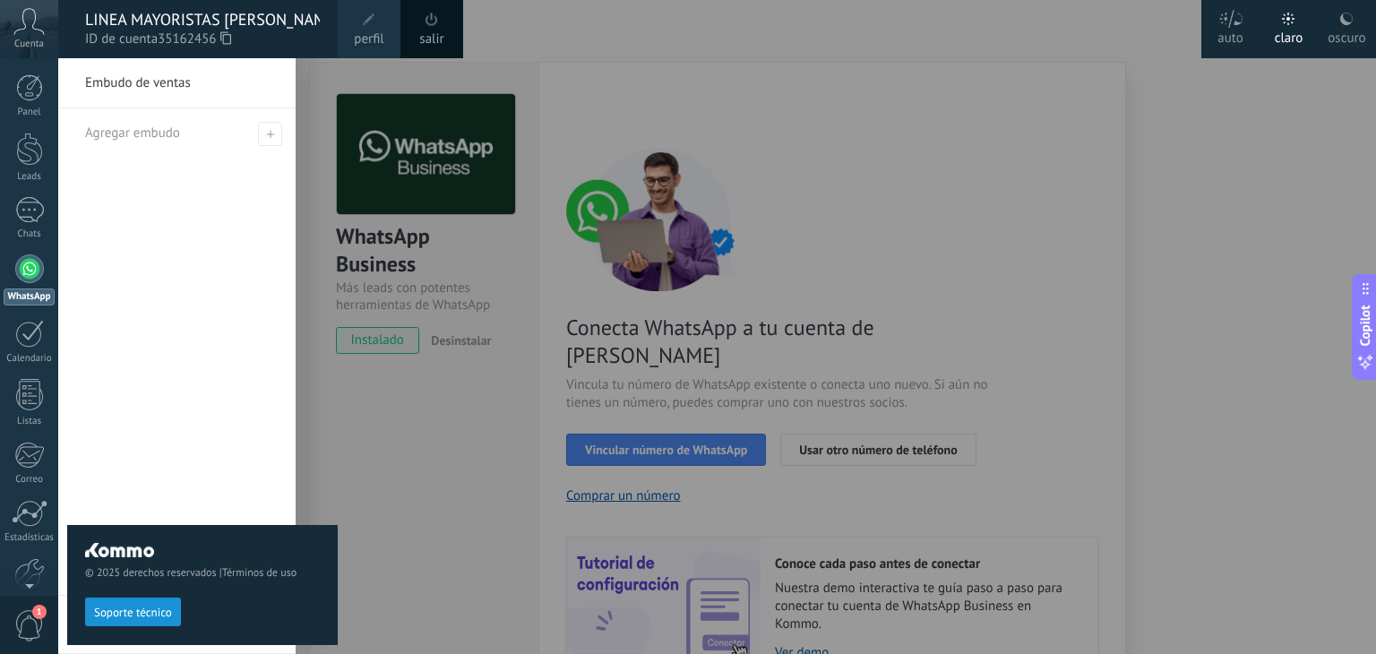
click at [406, 375] on div at bounding box center [746, 327] width 1376 height 654
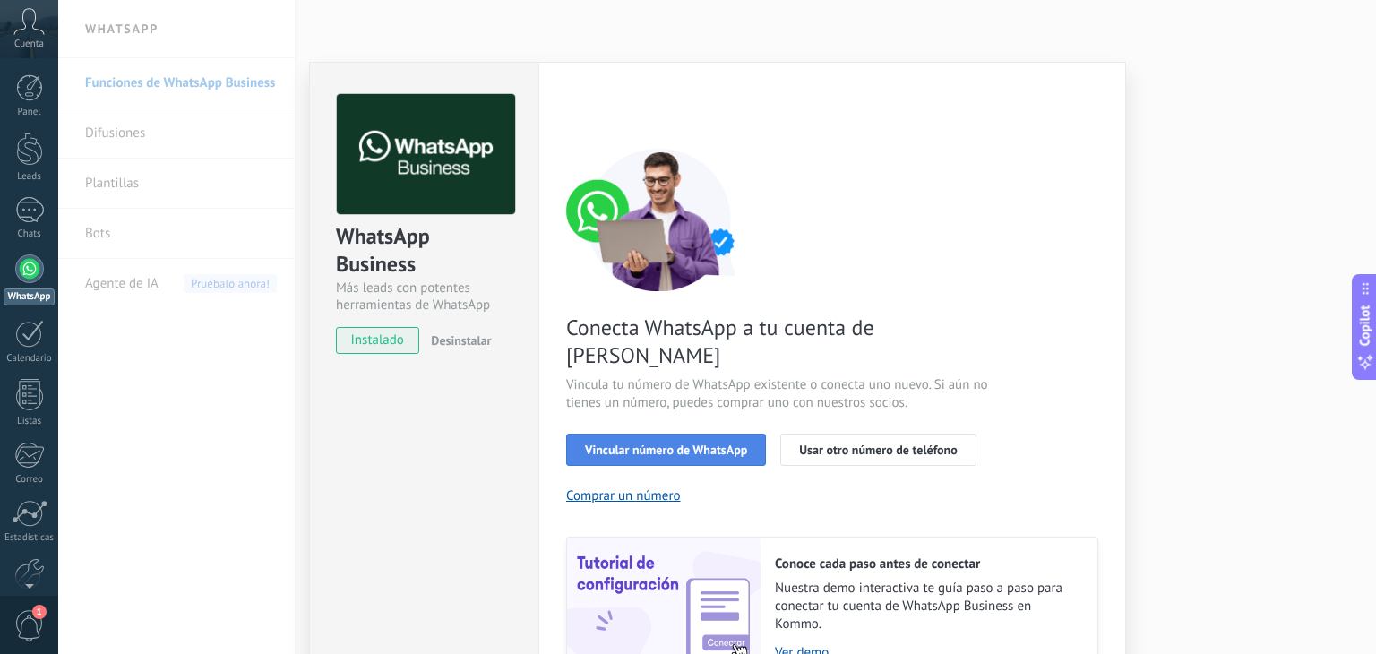
click at [666, 444] on span "Vincular número de WhatsApp" at bounding box center [666, 450] width 162 height 13
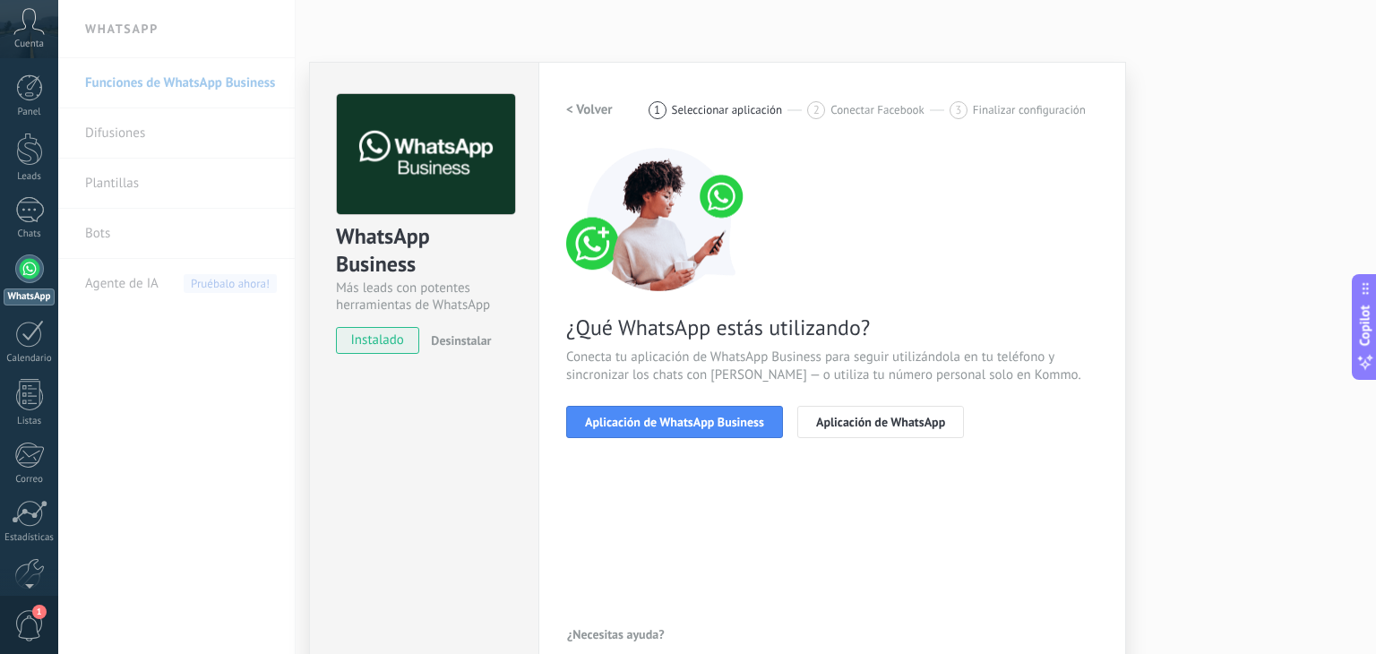
click at [666, 418] on span "Aplicación de WhatsApp Business" at bounding box center [674, 422] width 179 height 13
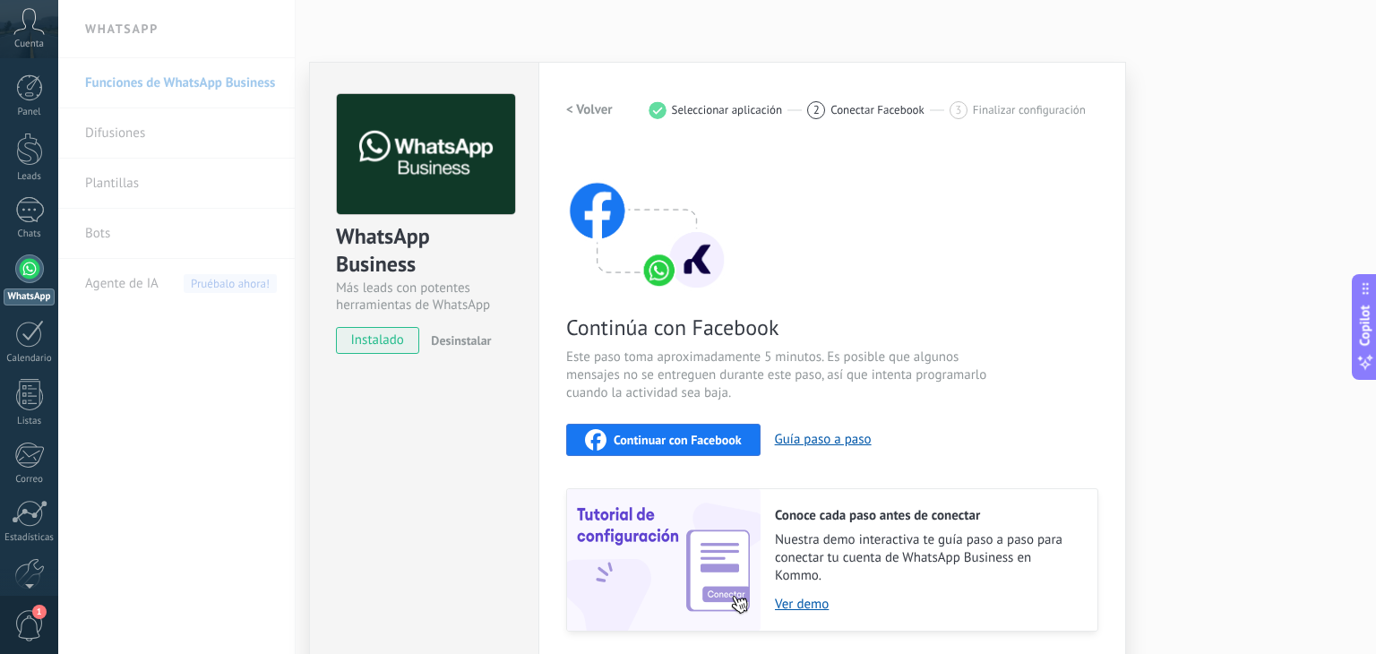
click at [650, 439] on span "Continuar con Facebook" at bounding box center [678, 440] width 128 height 13
